Goal: Check status: Check status

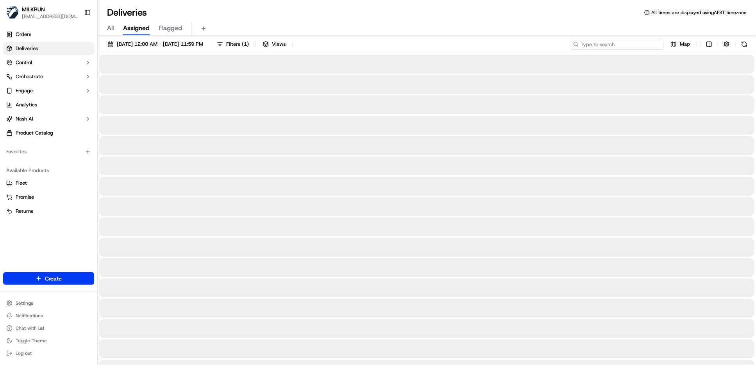
click at [609, 44] on input at bounding box center [617, 44] width 94 height 11
paste input "f0f89606-369d-4520-88a2-2242ff010414"
type input "f0f89606-369d-4520-88a2-2242ff010414"
click at [113, 27] on span "All" at bounding box center [110, 27] width 7 height 9
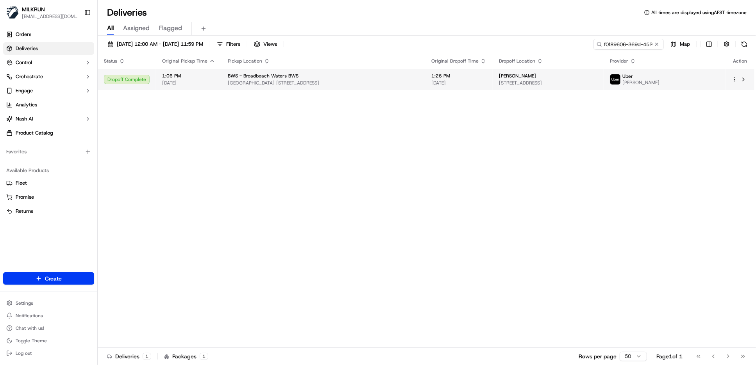
click at [335, 80] on span "[GEOGRAPHIC_DATA] [STREET_ADDRESS]" at bounding box center [323, 83] width 191 height 6
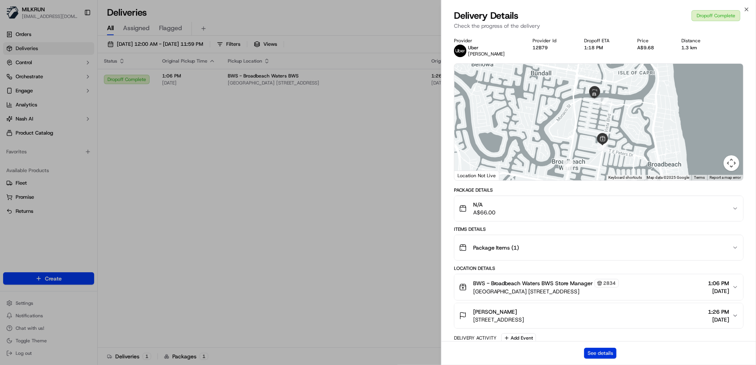
click at [591, 354] on button "See details" at bounding box center [600, 352] width 32 height 11
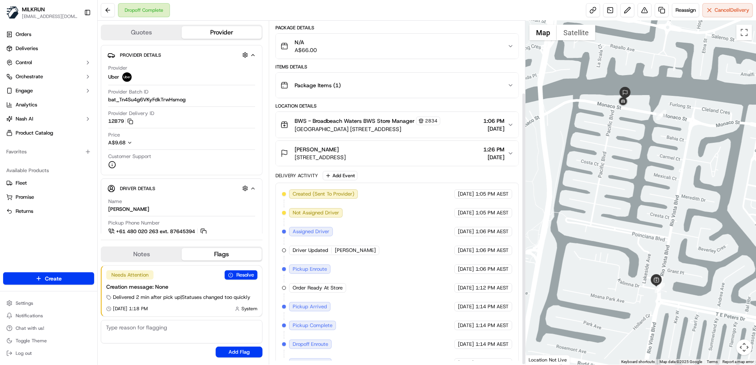
scroll to position [90, 0]
